Goal: Transaction & Acquisition: Obtain resource

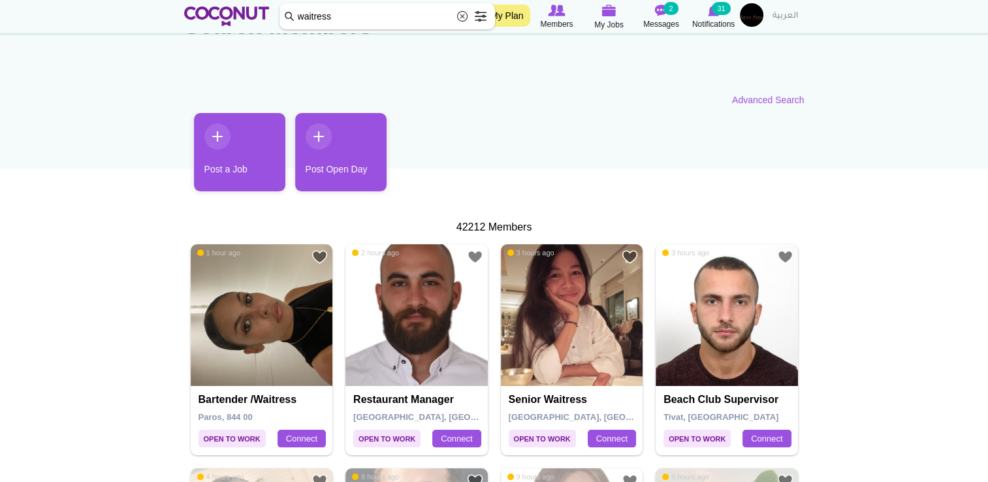
scroll to position [91, 0]
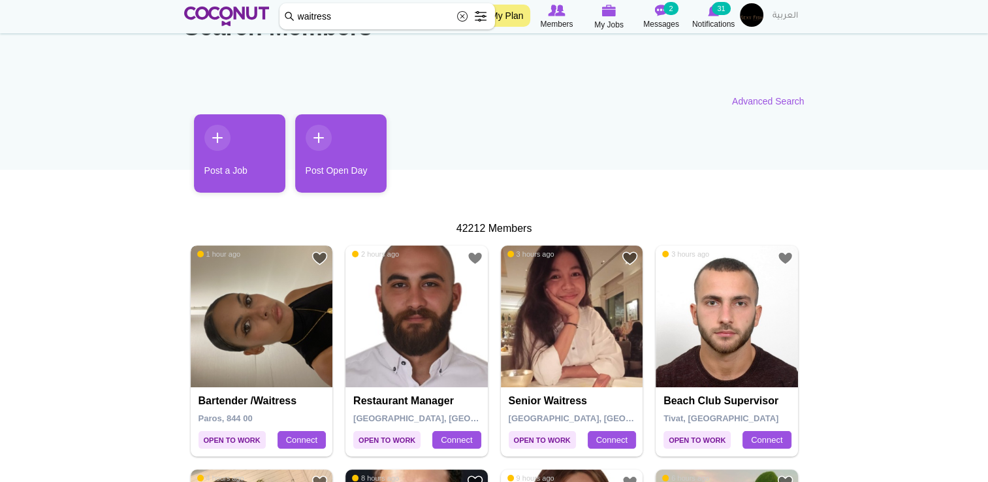
click at [289, 330] on img at bounding box center [262, 317] width 142 height 142
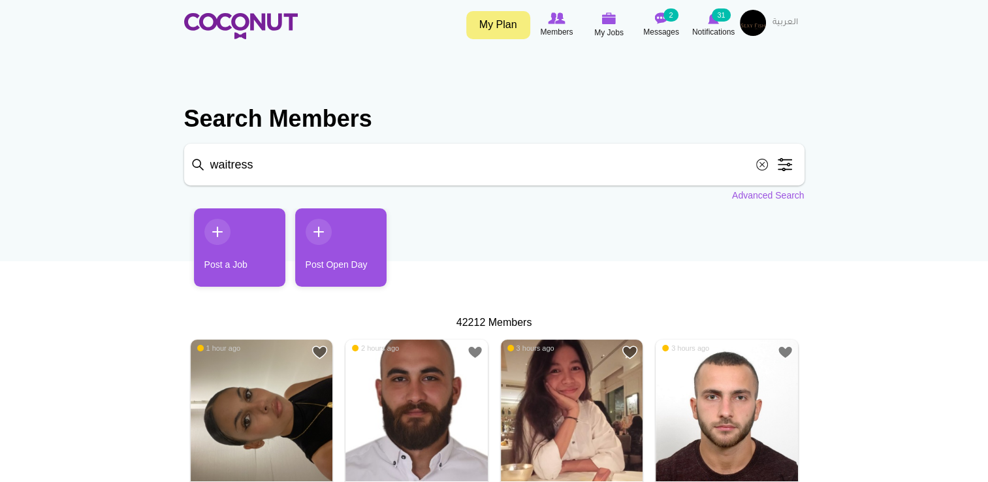
click at [787, 170] on span at bounding box center [785, 164] width 26 height 26
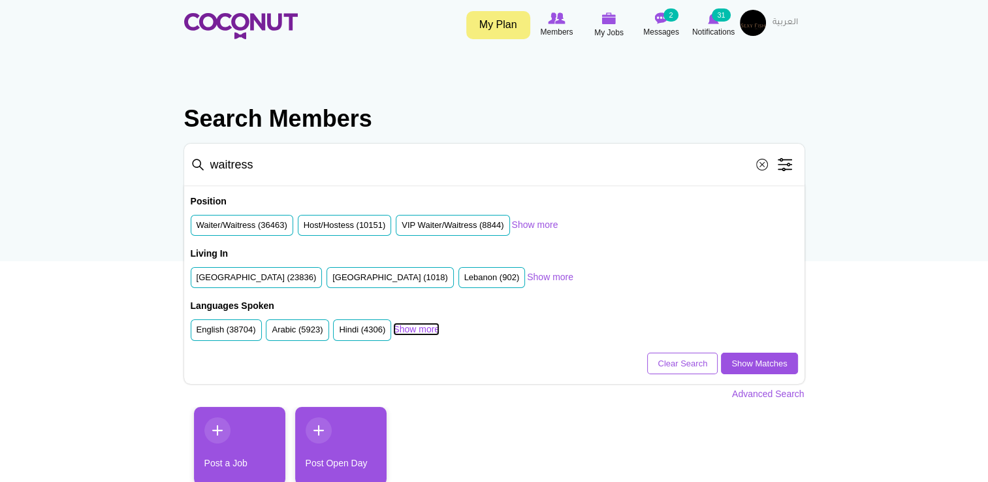
click at [407, 330] on link "Show more" at bounding box center [416, 329] width 46 height 13
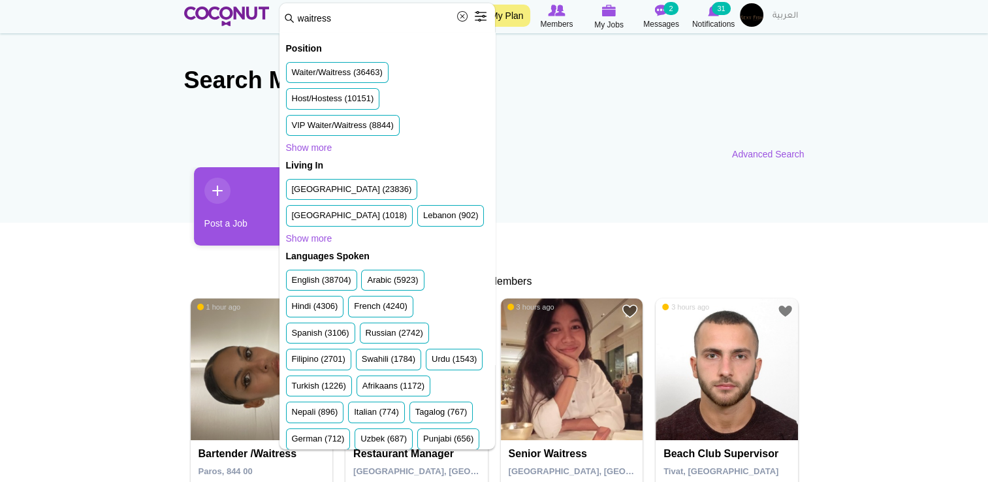
scroll to position [5, 0]
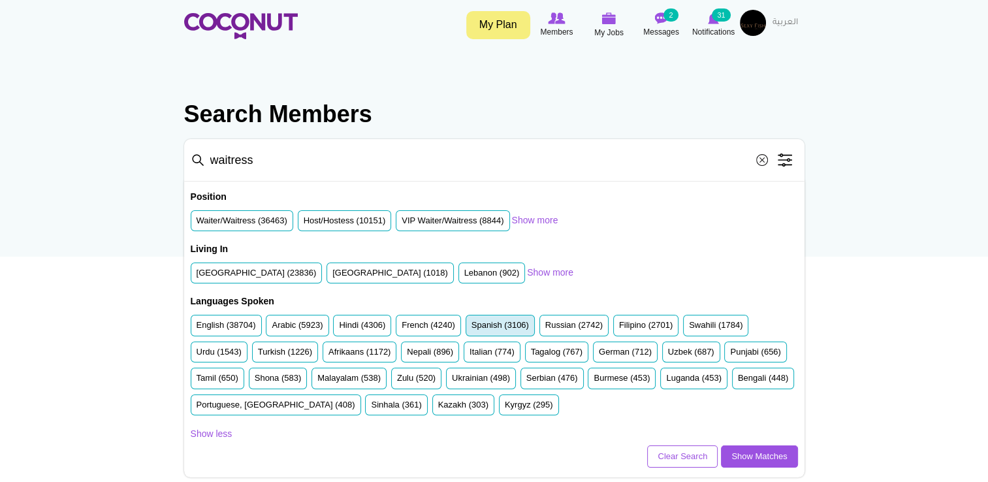
click at [499, 325] on label "Spanish (3106)" at bounding box center [499, 325] width 57 height 12
click at [471, 328] on input "Spanish (3106)" at bounding box center [471, 328] width 0 height 0
click at [740, 453] on link "Show Matches" at bounding box center [759, 456] width 76 height 22
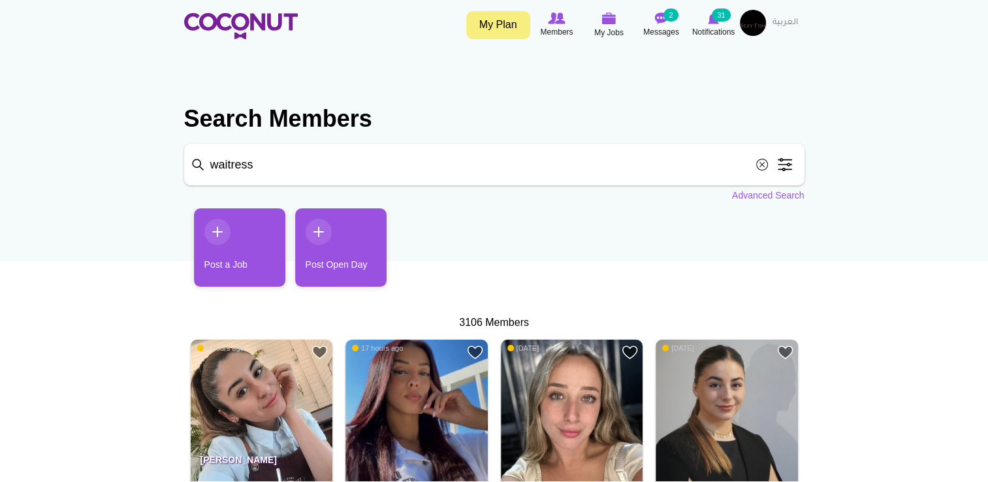
click at [264, 159] on input "waitress" at bounding box center [494, 165] width 620 height 42
type input "w"
click button "Search" at bounding box center [0, 0] width 0 height 0
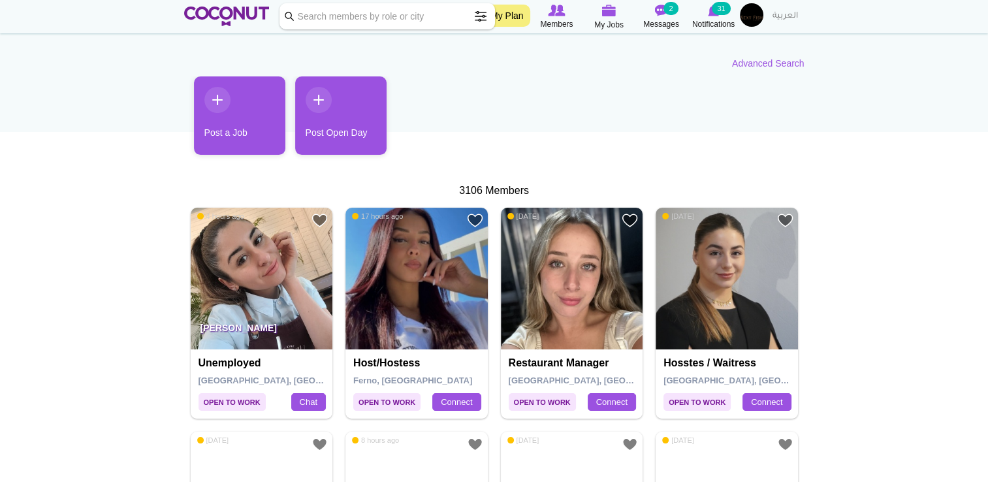
scroll to position [131, 0]
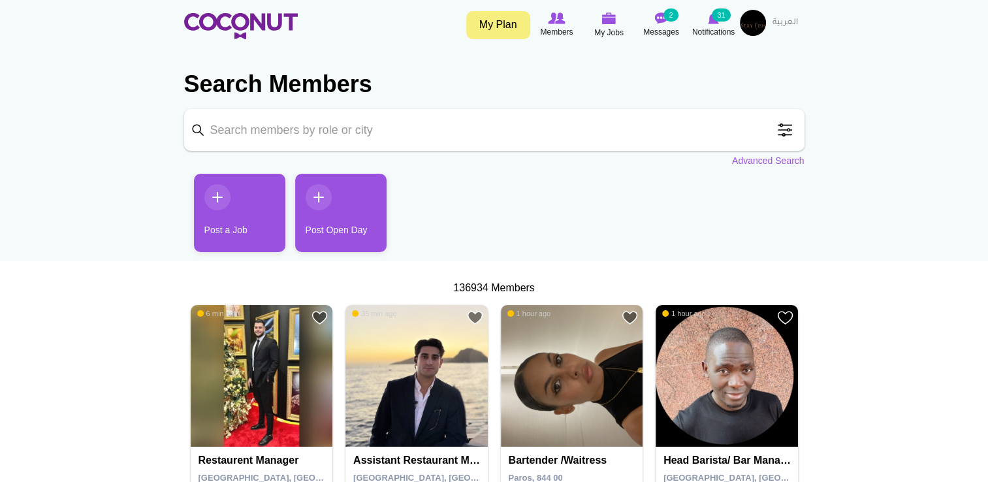
click at [786, 136] on span at bounding box center [785, 130] width 26 height 26
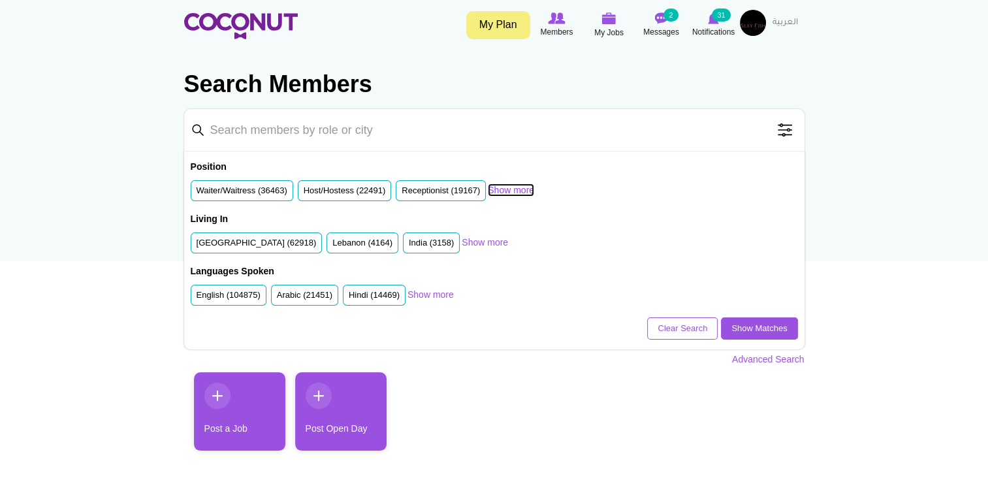
click at [504, 189] on link "Show more" at bounding box center [511, 189] width 46 height 13
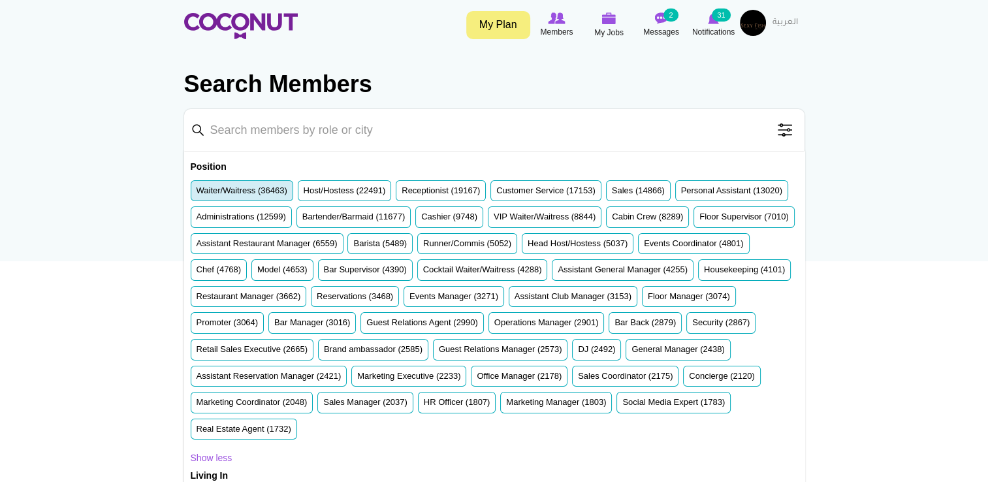
click at [248, 194] on label "Waiter/Waitress (36463)" at bounding box center [242, 191] width 91 height 12
click at [197, 193] on input "Waiter/Waitress (36463)" at bounding box center [197, 193] width 0 height 0
click at [601, 218] on li "VIP Waiter/Waitress (8844)" at bounding box center [545, 217] width 114 height 22
click at [511, 242] on label "Runner/Commis (5052)" at bounding box center [467, 244] width 88 height 12
click at [423, 246] on input "Runner/Commis (5052)" at bounding box center [423, 246] width 0 height 0
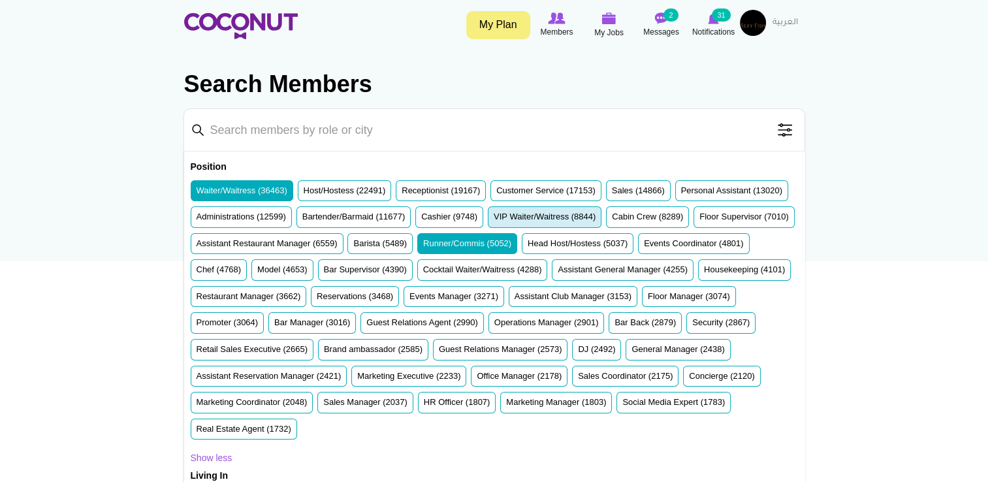
click at [595, 211] on label "VIP Waiter/Waitress (8844)" at bounding box center [545, 217] width 102 height 12
click at [494, 219] on input "VIP Waiter/Waitress (8844)" at bounding box center [494, 219] width 0 height 0
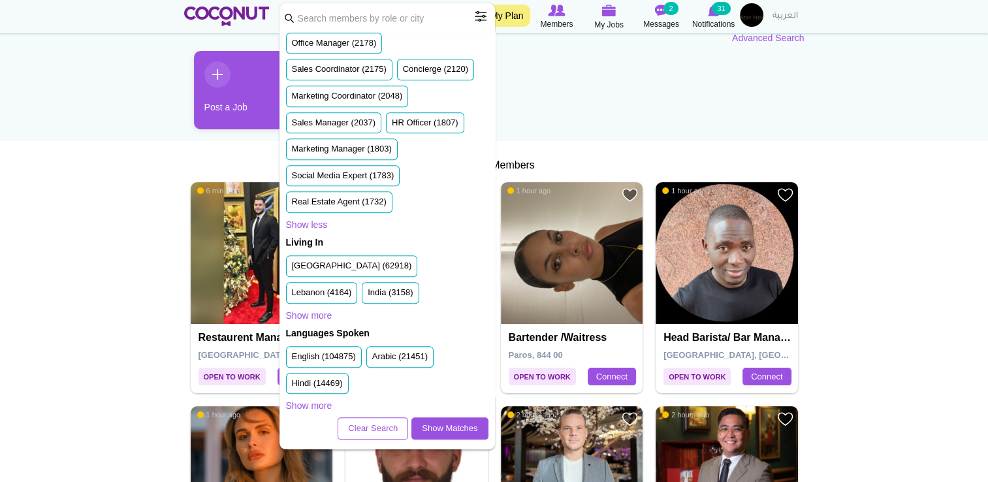
scroll to position [825, 0]
click at [347, 272] on label "United Arab Emirates (62918)" at bounding box center [352, 266] width 120 height 12
click at [292, 268] on input "United Arab Emirates (62918)" at bounding box center [292, 268] width 0 height 0
click at [437, 436] on link "Show Matches" at bounding box center [449, 428] width 76 height 22
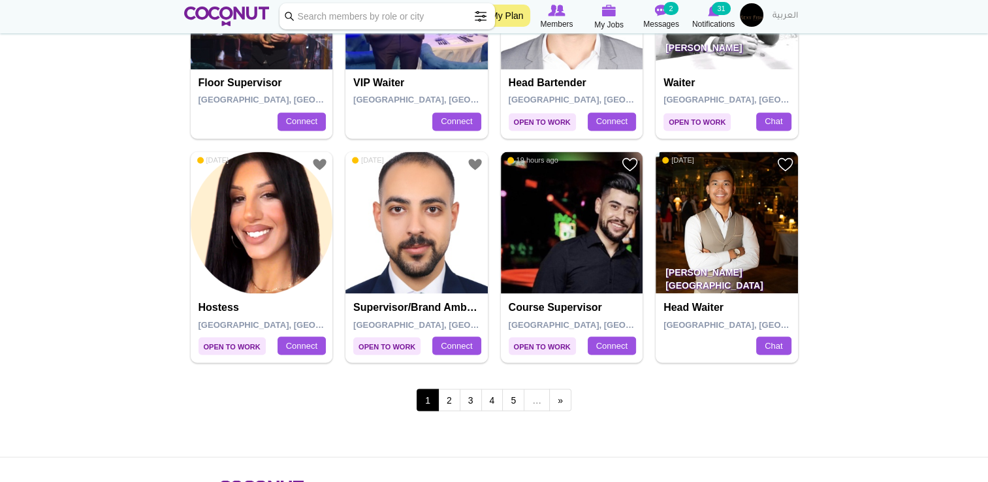
scroll to position [2204, 0]
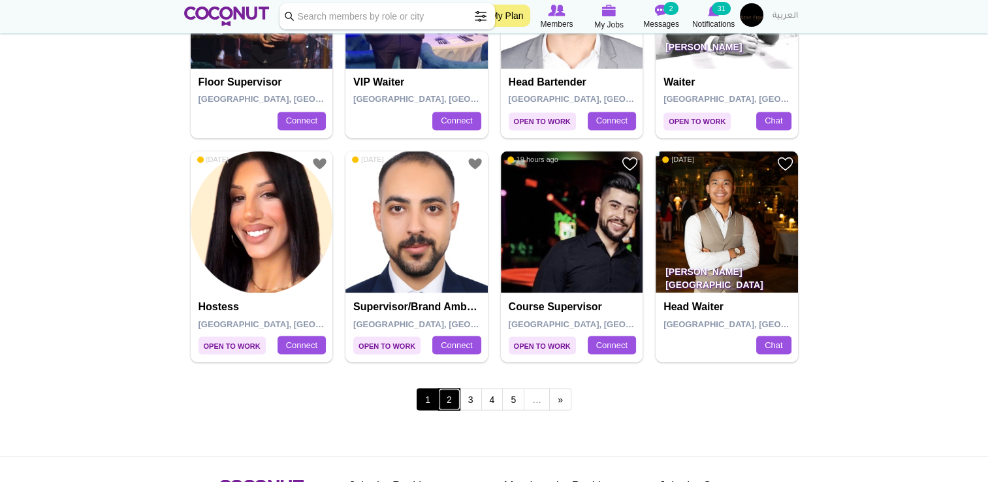
click at [449, 392] on link "2" at bounding box center [449, 399] width 22 height 22
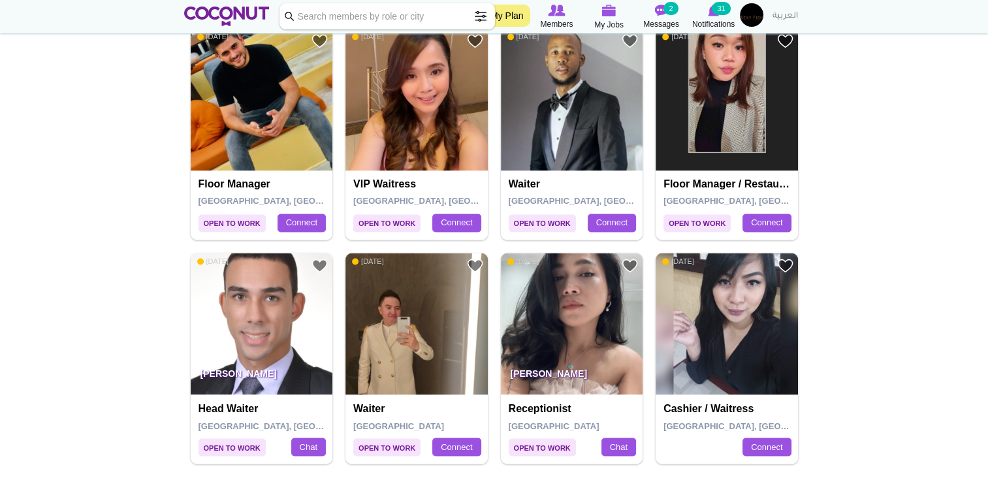
scroll to position [2175, 0]
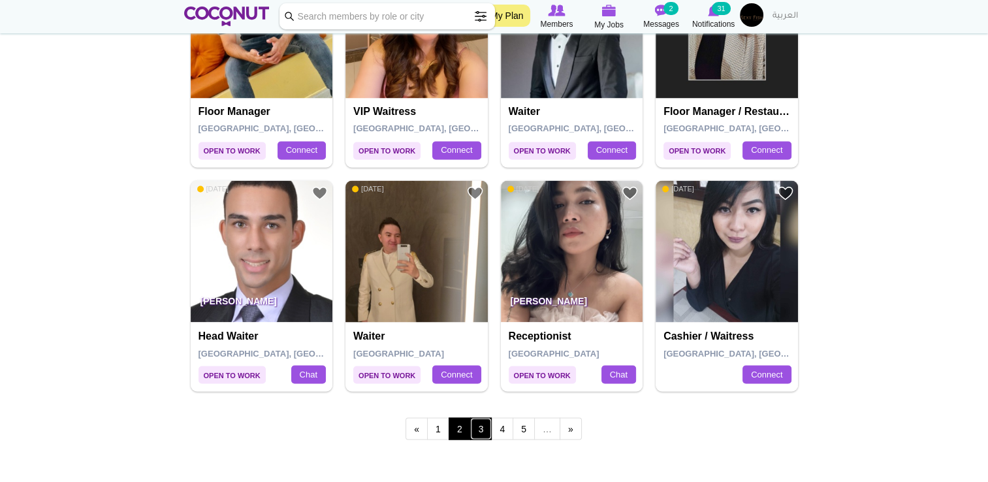
click at [484, 430] on link "3" at bounding box center [481, 428] width 22 height 22
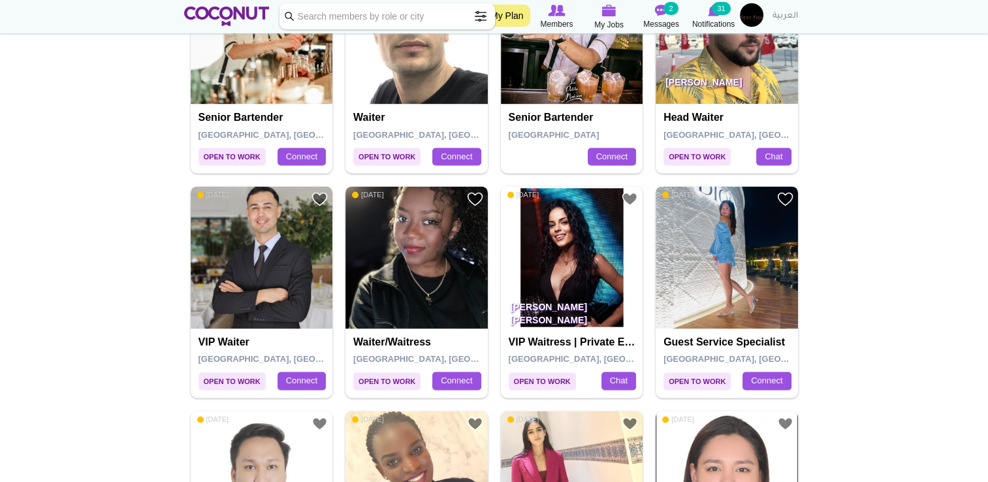
scroll to position [1954, 0]
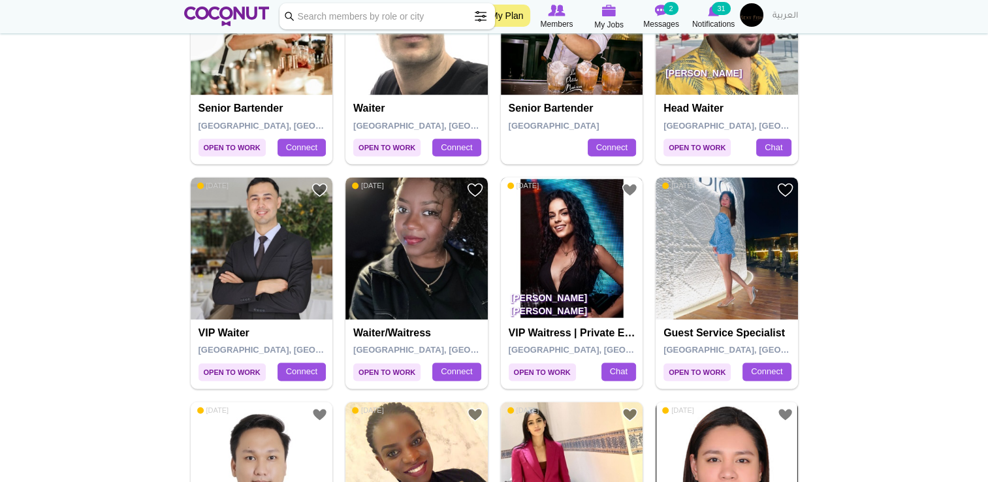
click at [538, 268] on img at bounding box center [572, 248] width 142 height 142
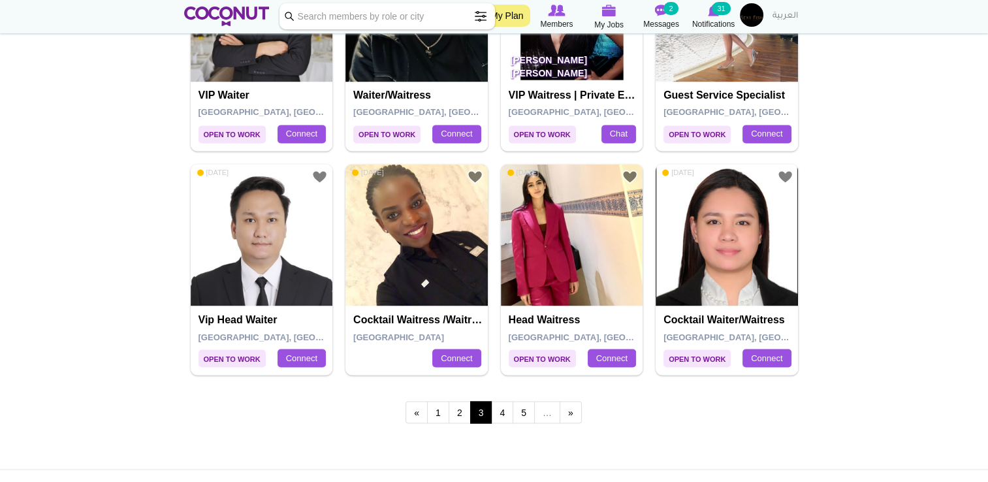
scroll to position [2199, 0]
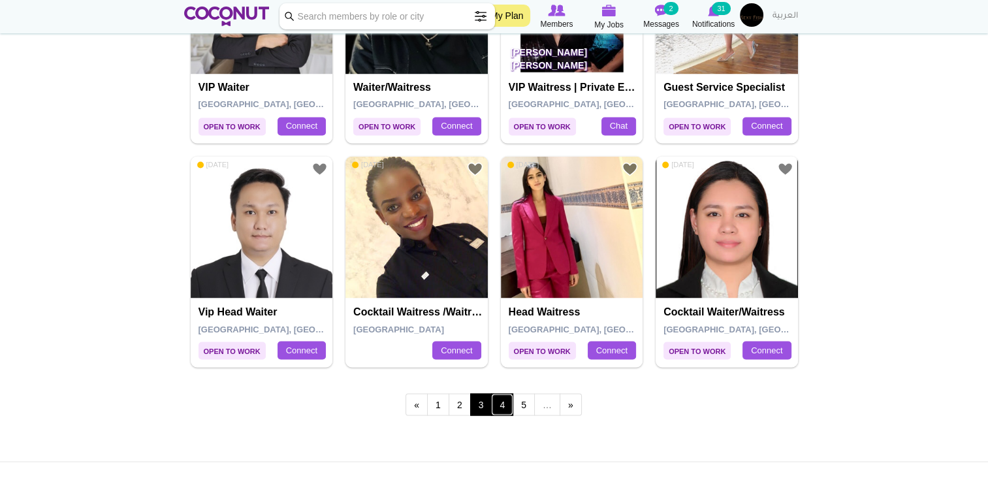
click at [505, 396] on link "4" at bounding box center [502, 404] width 22 height 22
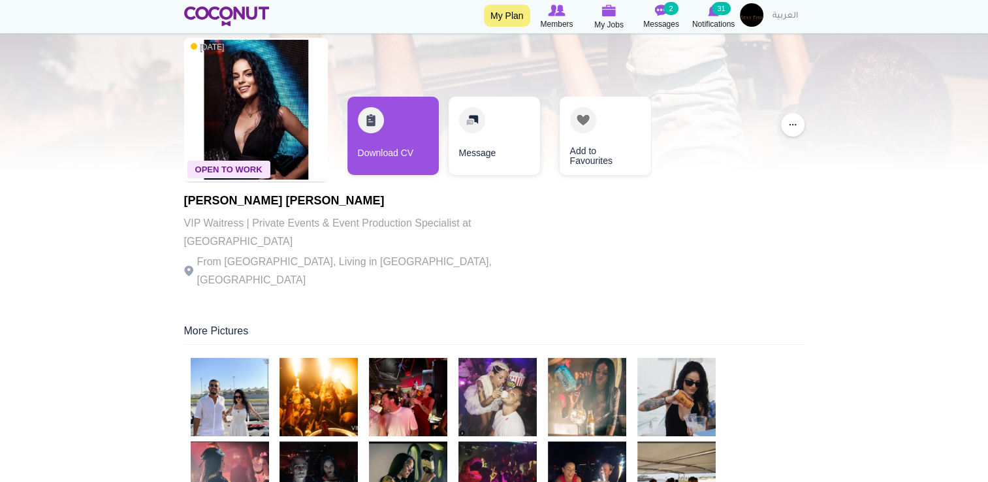
scroll to position [55, 0]
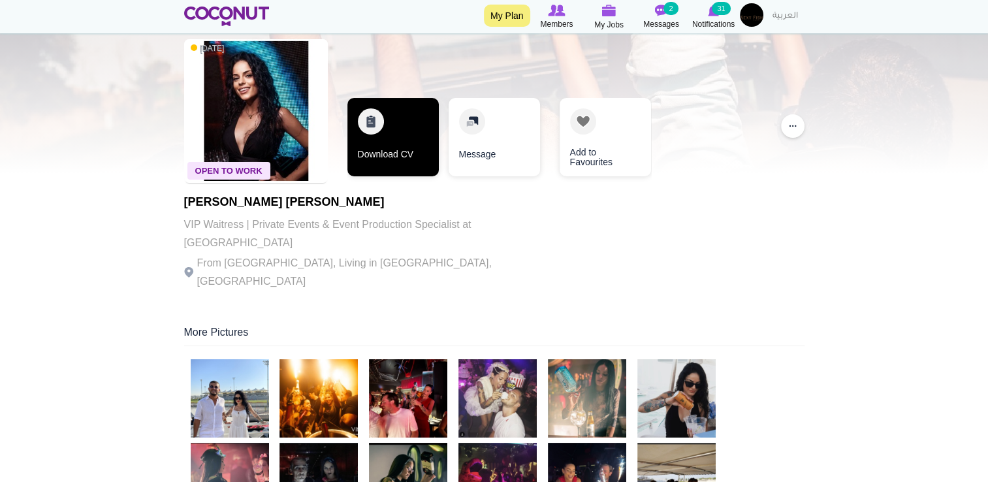
click at [393, 135] on link "Download CV" at bounding box center [392, 137] width 91 height 78
